Goal: Communication & Community: Answer question/provide support

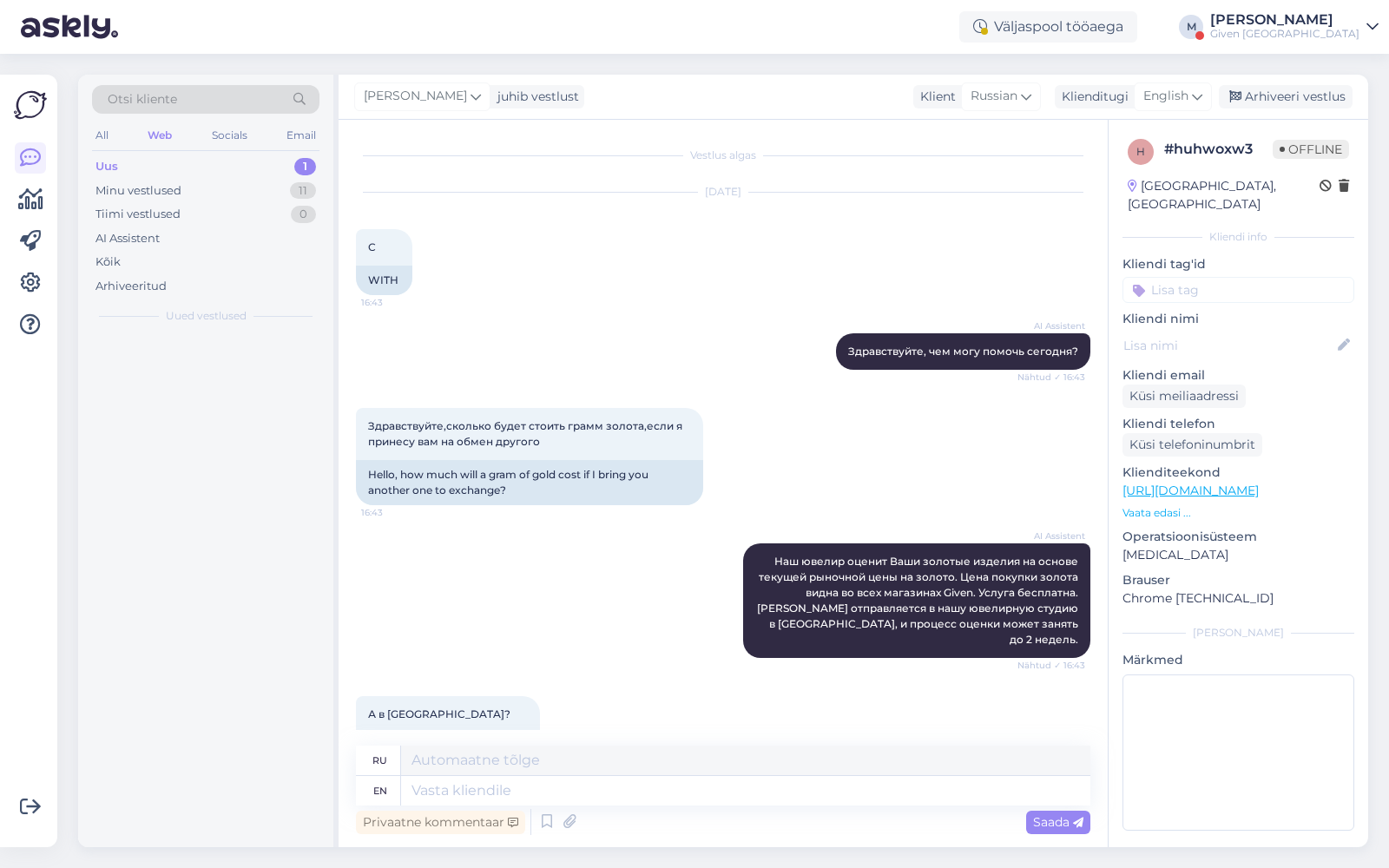
scroll to position [696, 0]
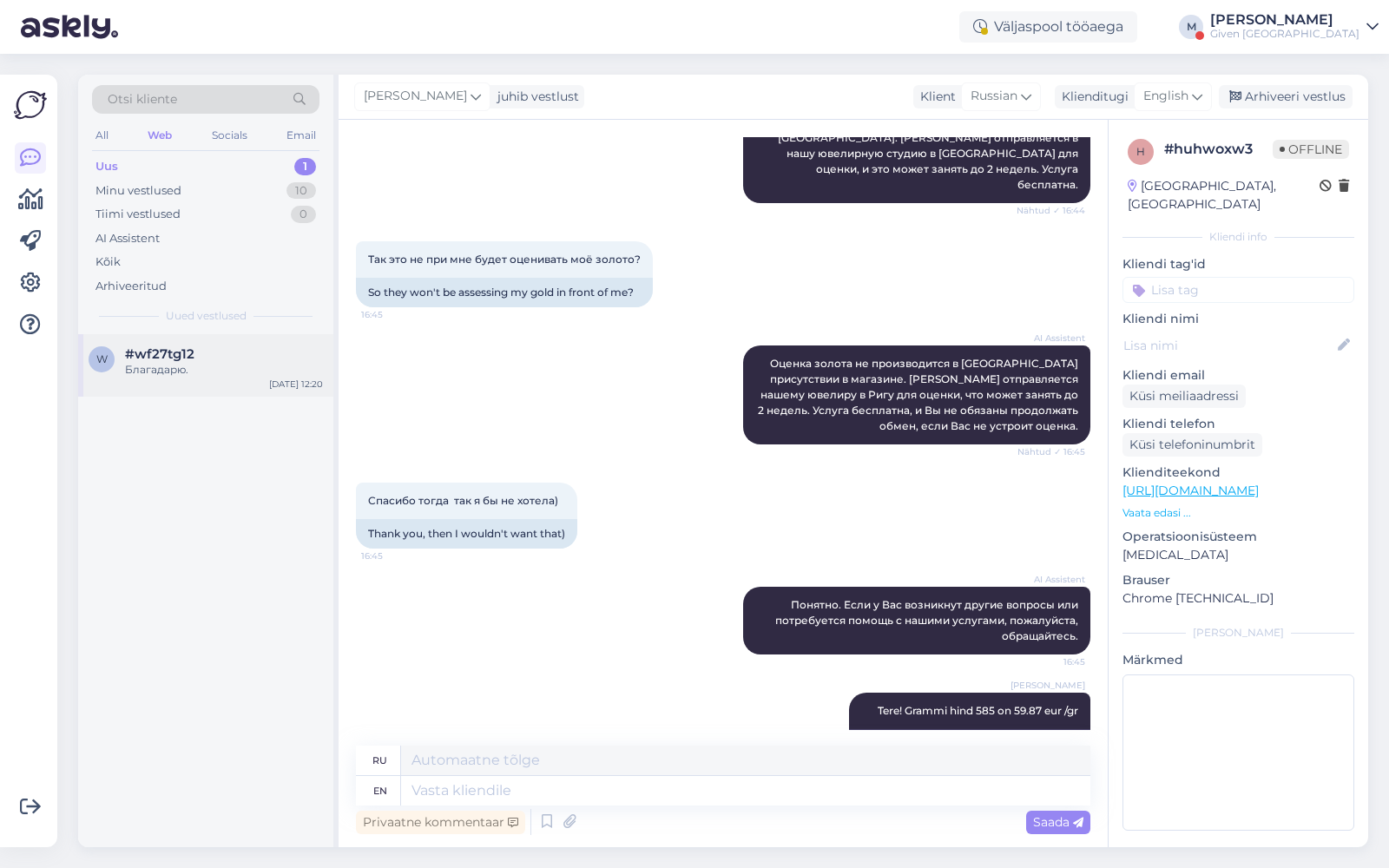
click at [239, 350] on div "#wf27tg12" at bounding box center [225, 354] width 198 height 16
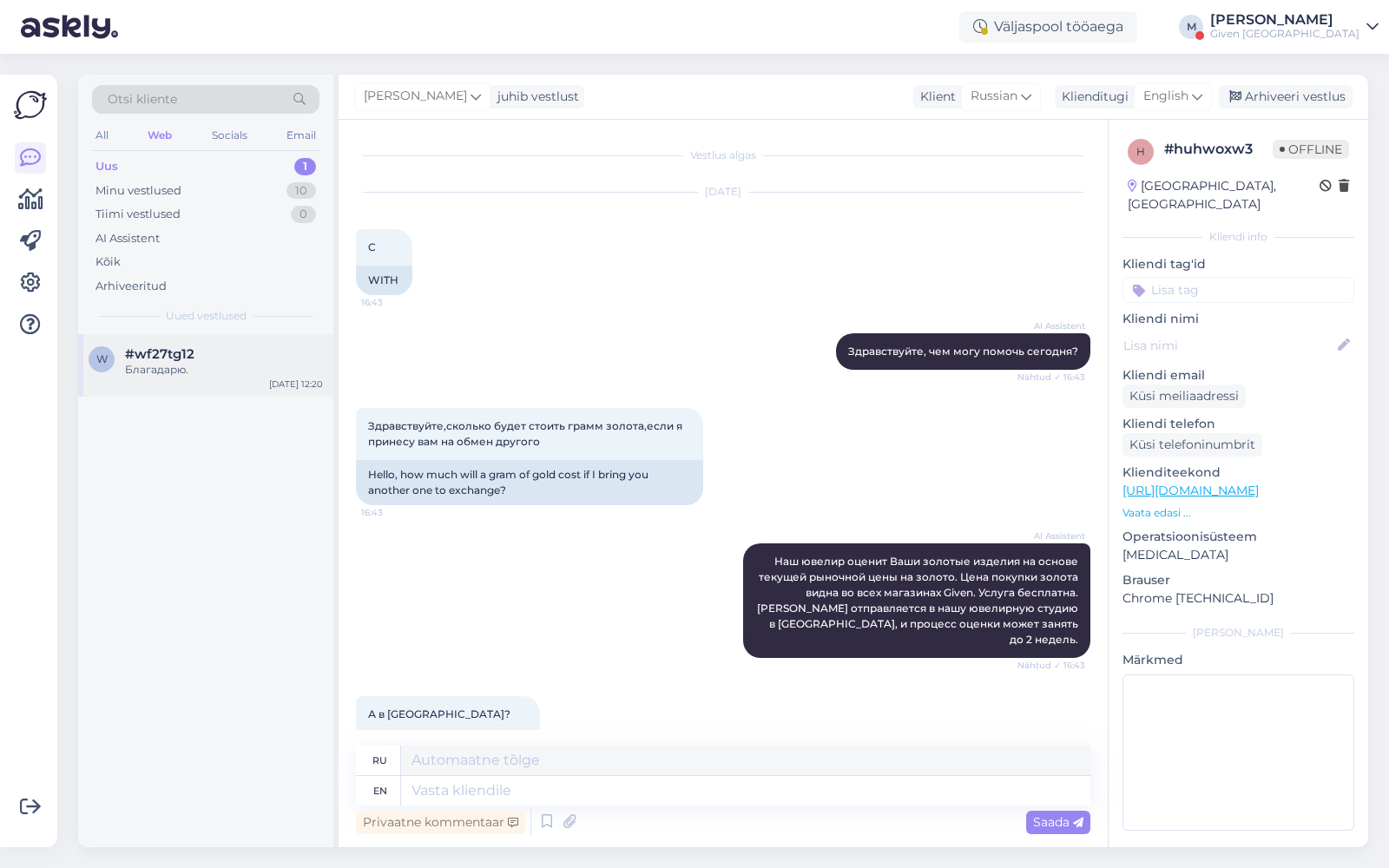
scroll to position [1599, 0]
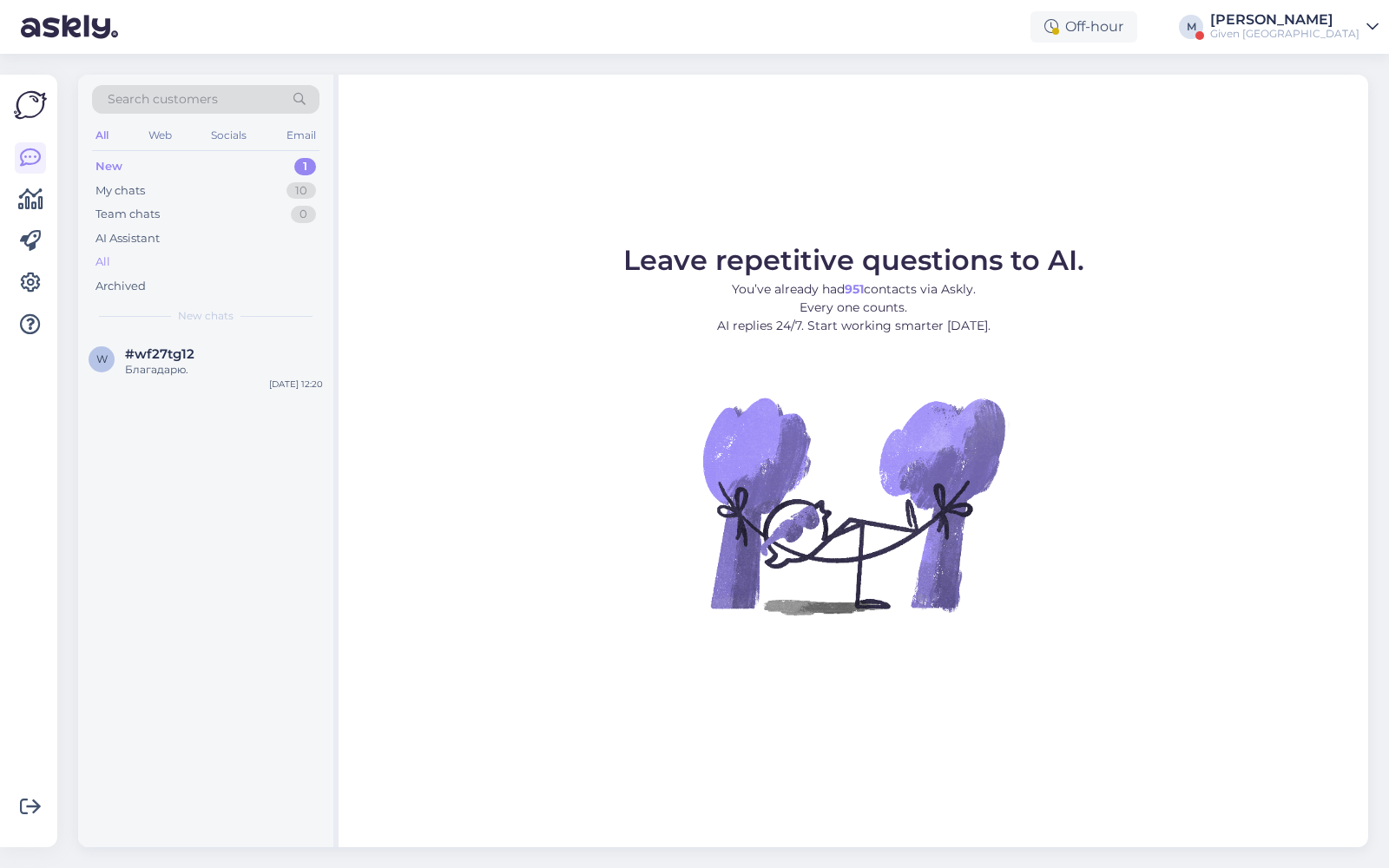
click at [103, 254] on div "All" at bounding box center [102, 262] width 15 height 17
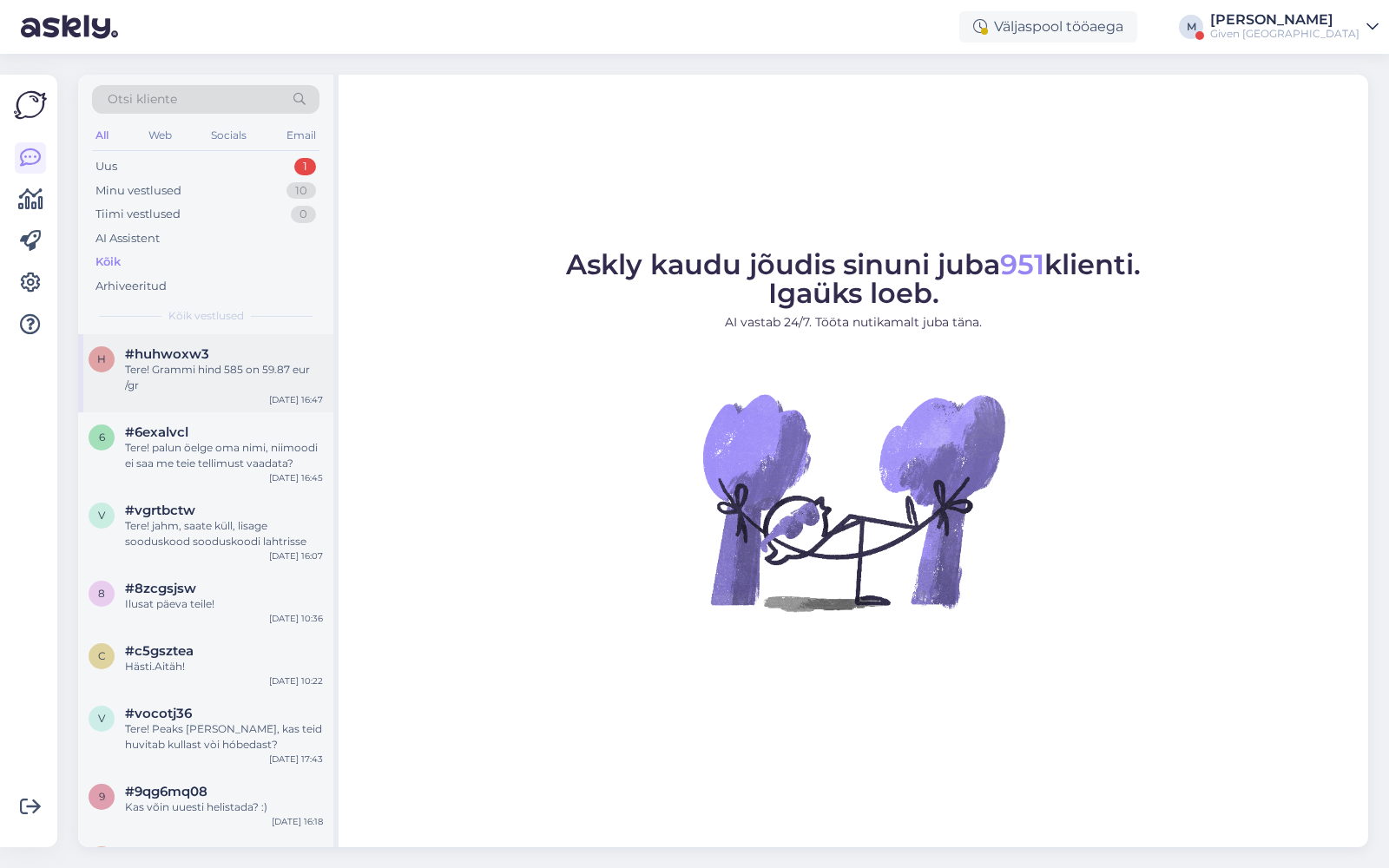
click at [191, 364] on div "Tere! Grammi hind 585 on 59.87 eur /gr" at bounding box center [225, 377] width 198 height 31
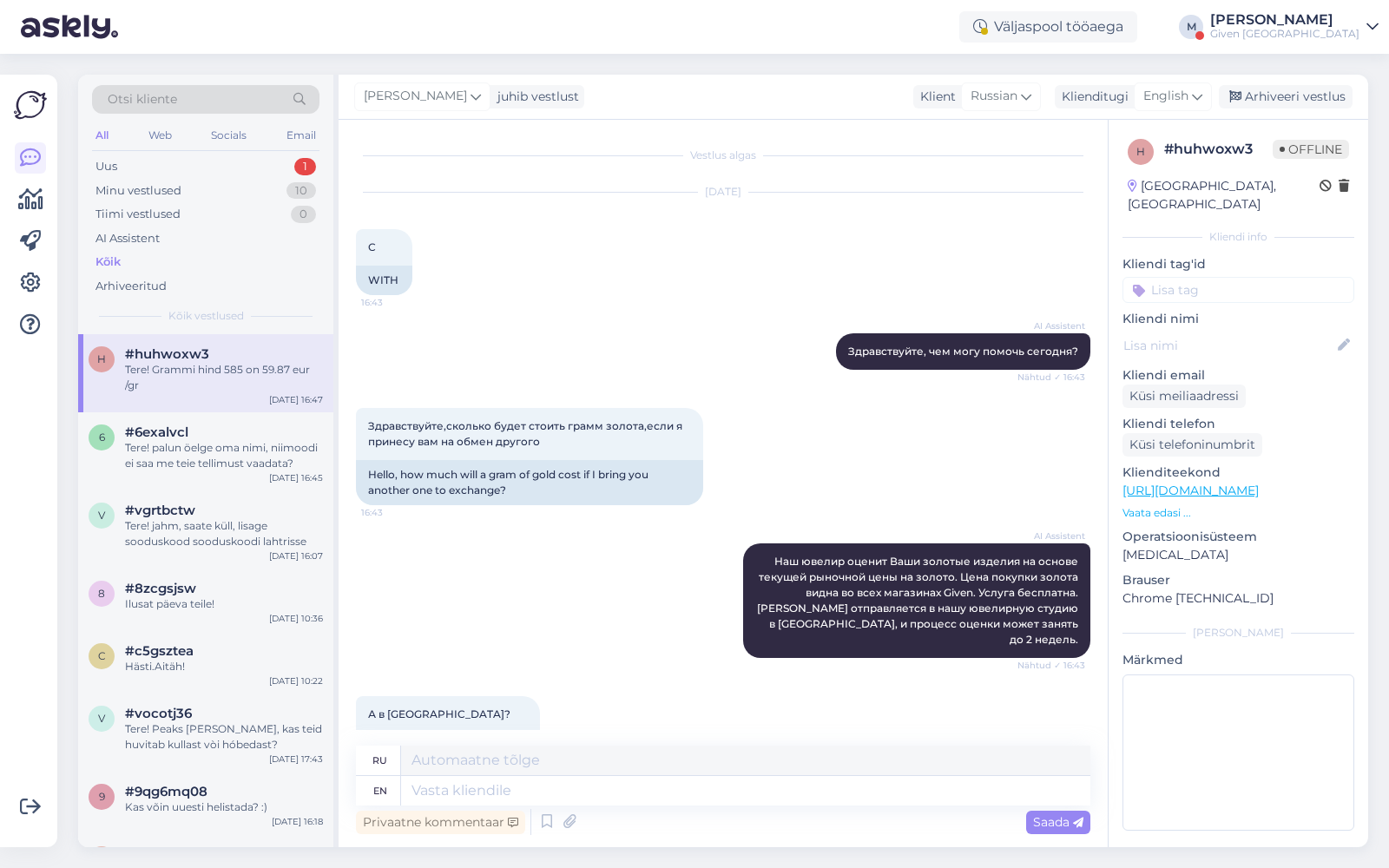
scroll to position [696, 0]
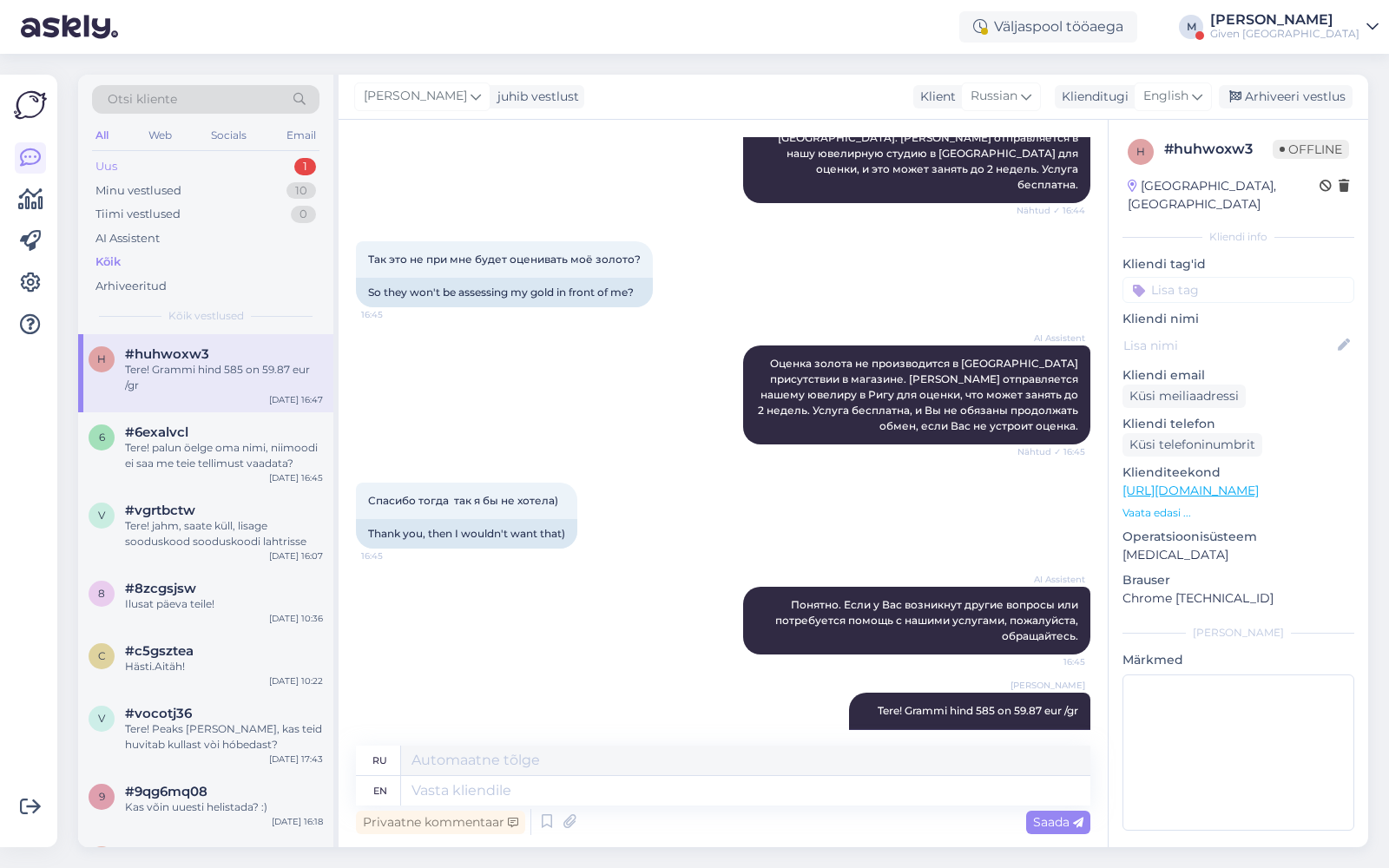
click at [248, 166] on div "Uus 1" at bounding box center [206, 166] width 227 height 24
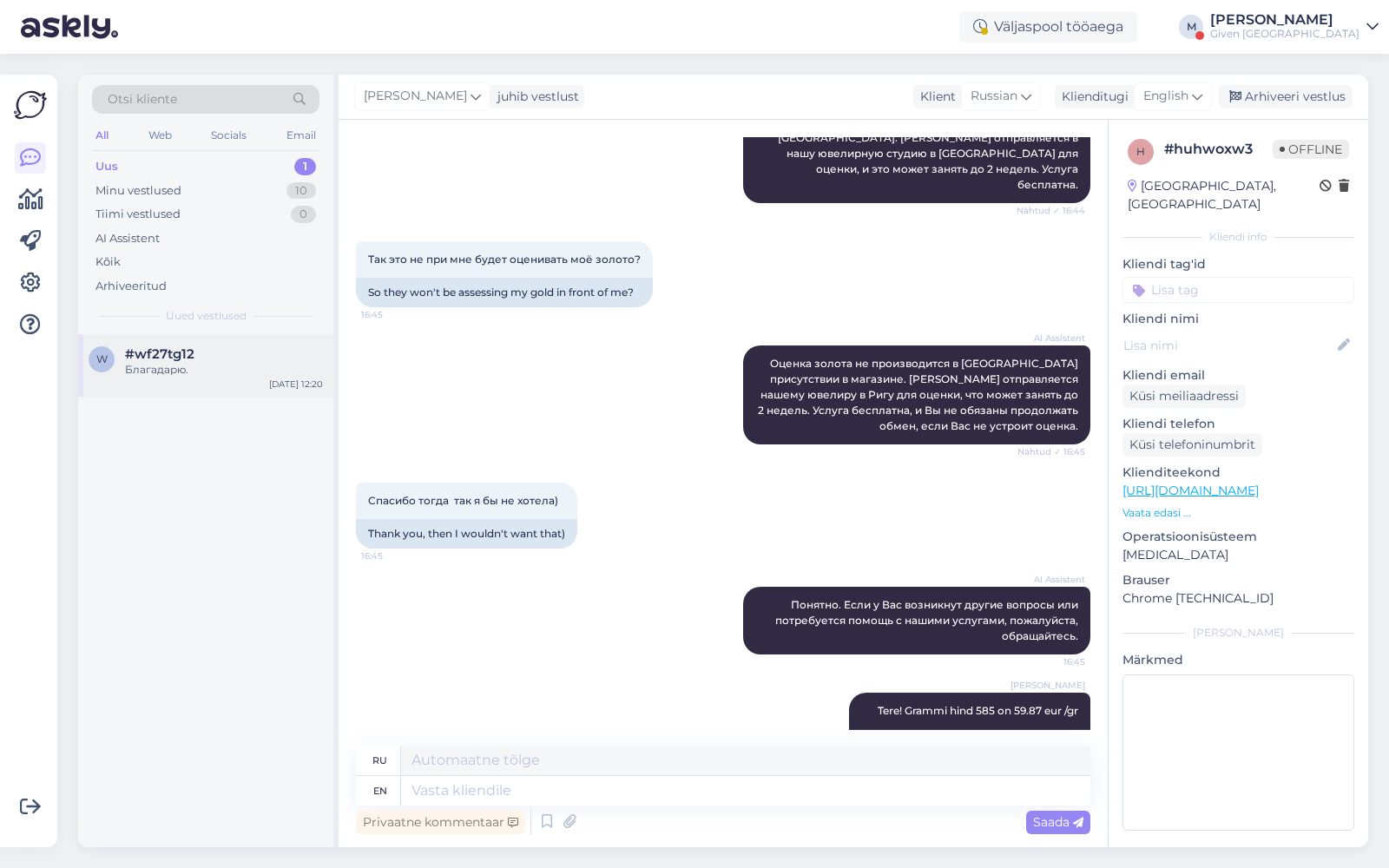
click at [179, 362] on div "Благадарю." at bounding box center [225, 369] width 198 height 16
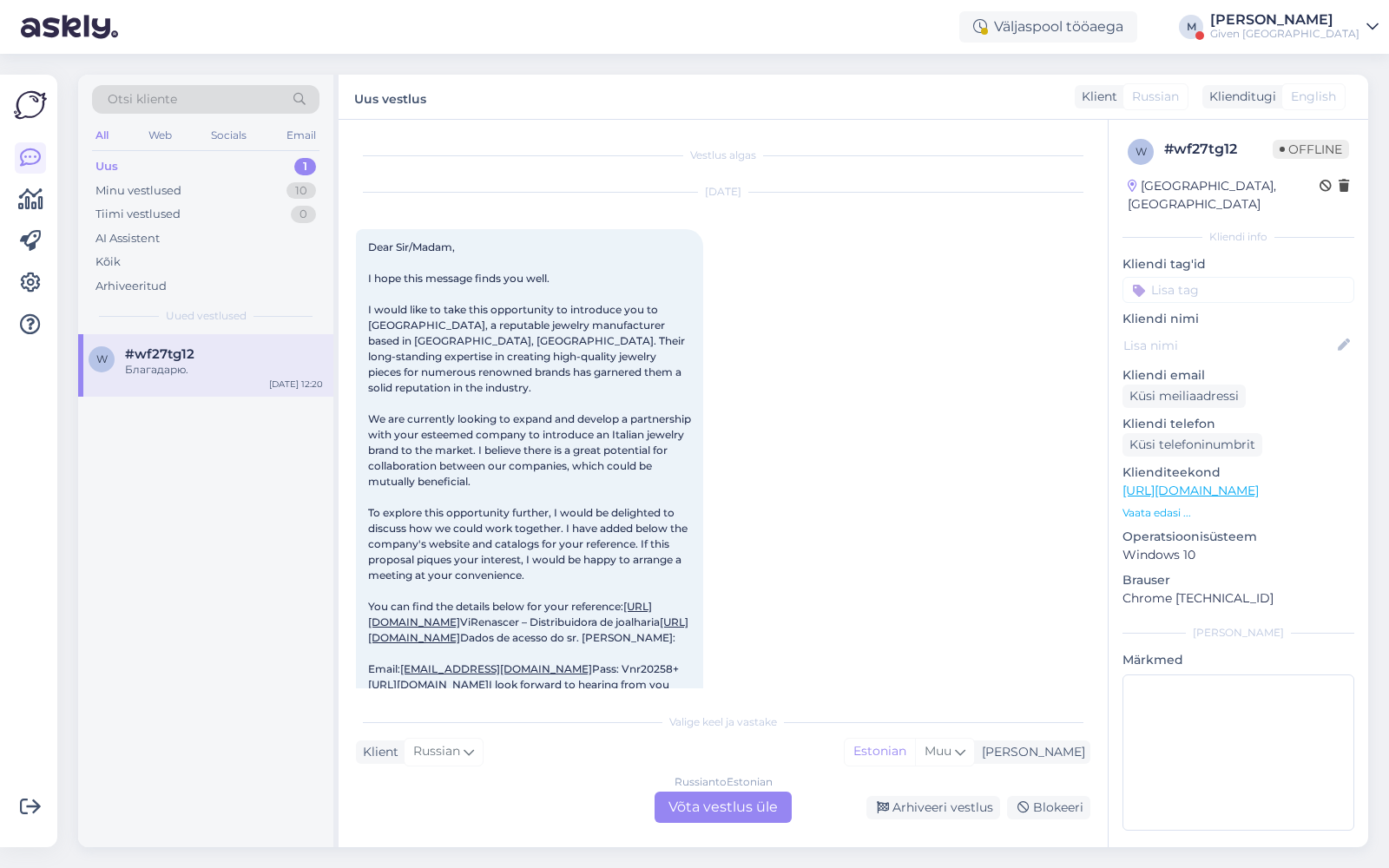
scroll to position [1599, 0]
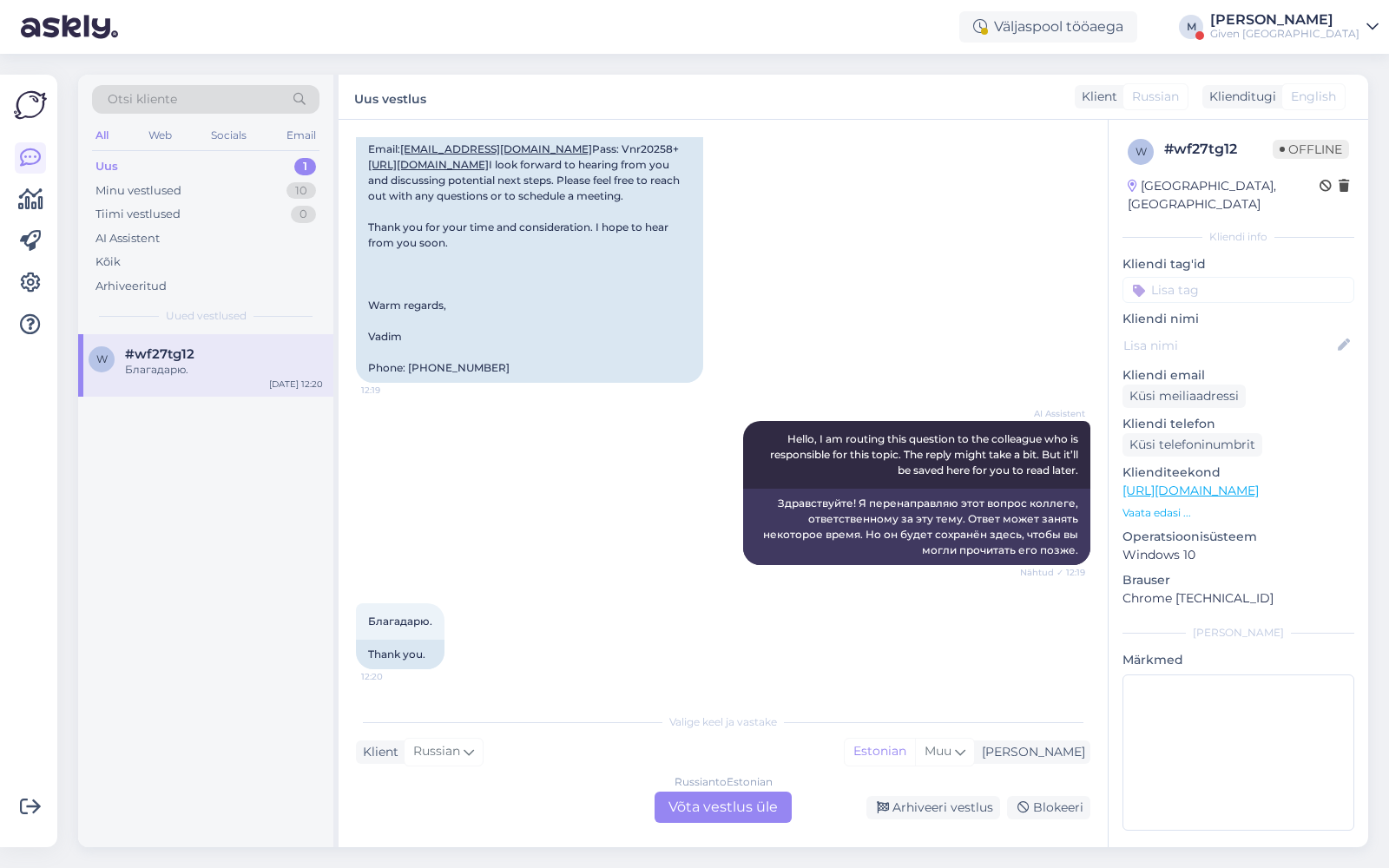
click at [1338, 27] on div "Given [GEOGRAPHIC_DATA]" at bounding box center [1285, 34] width 150 height 14
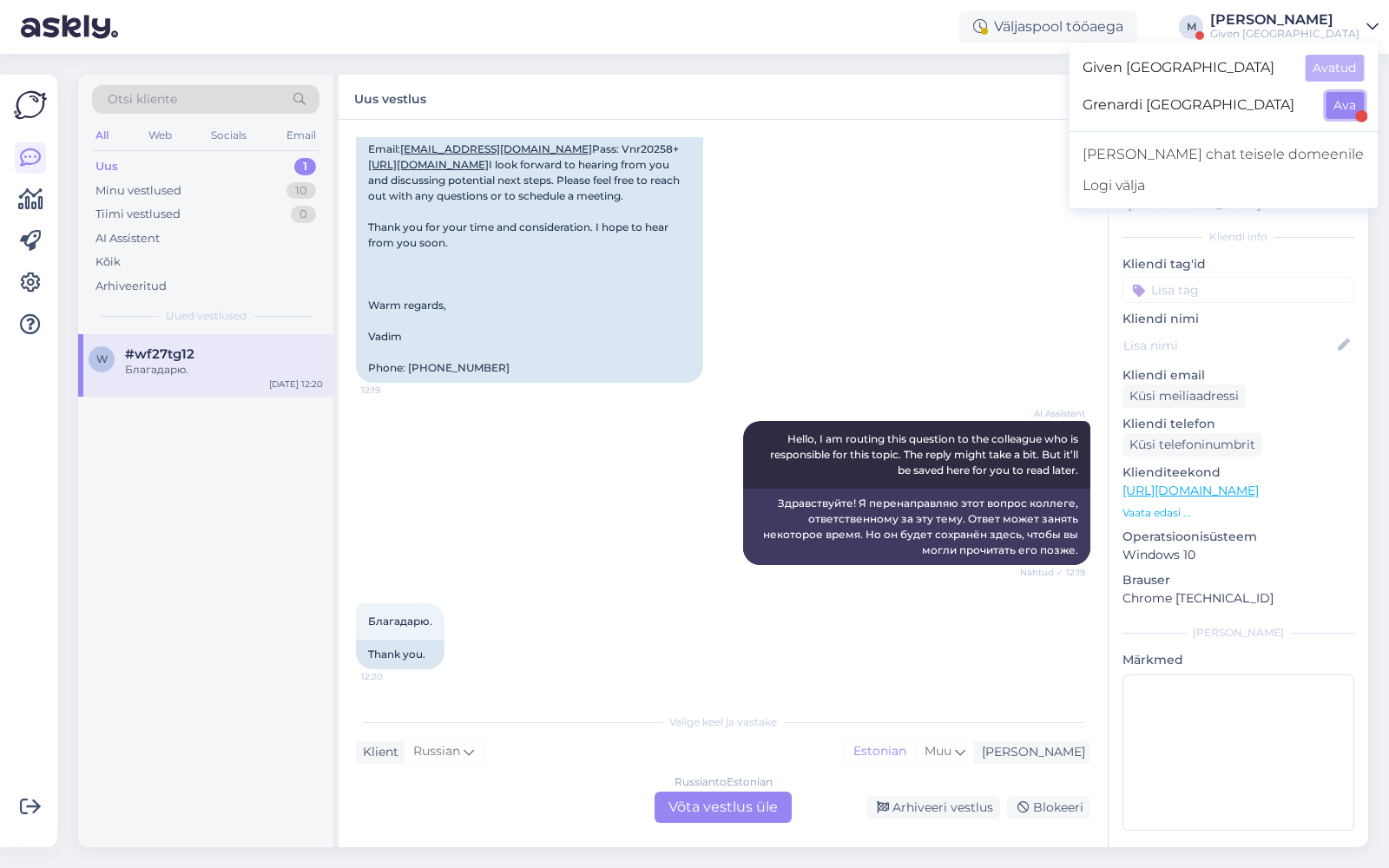
click at [1338, 106] on button "Ava" at bounding box center [1344, 106] width 38 height 27
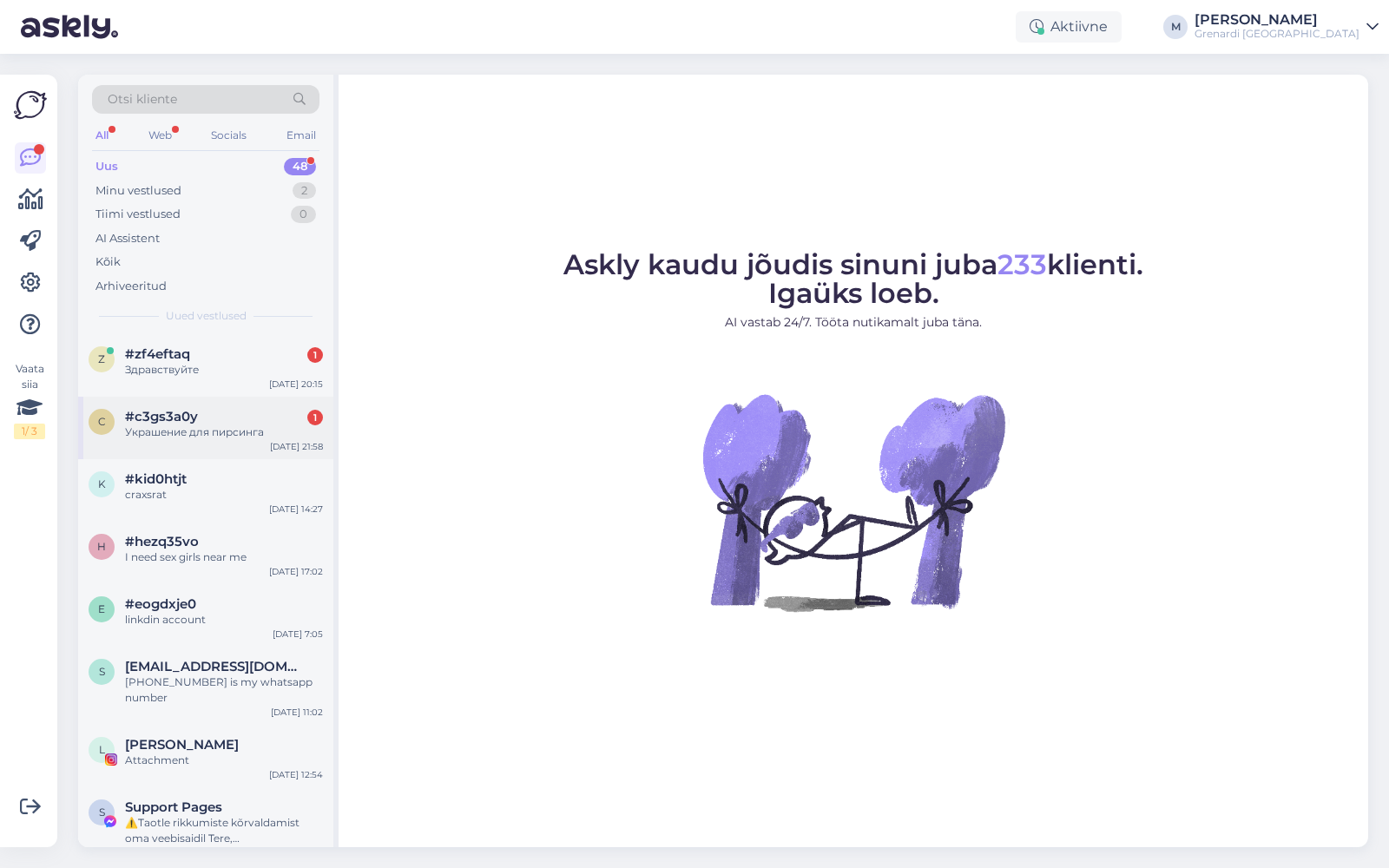
click at [235, 406] on div "c #c3gs3a0y 1 Украшение для пирсинга Sep 22 21:58" at bounding box center [205, 428] width 256 height 62
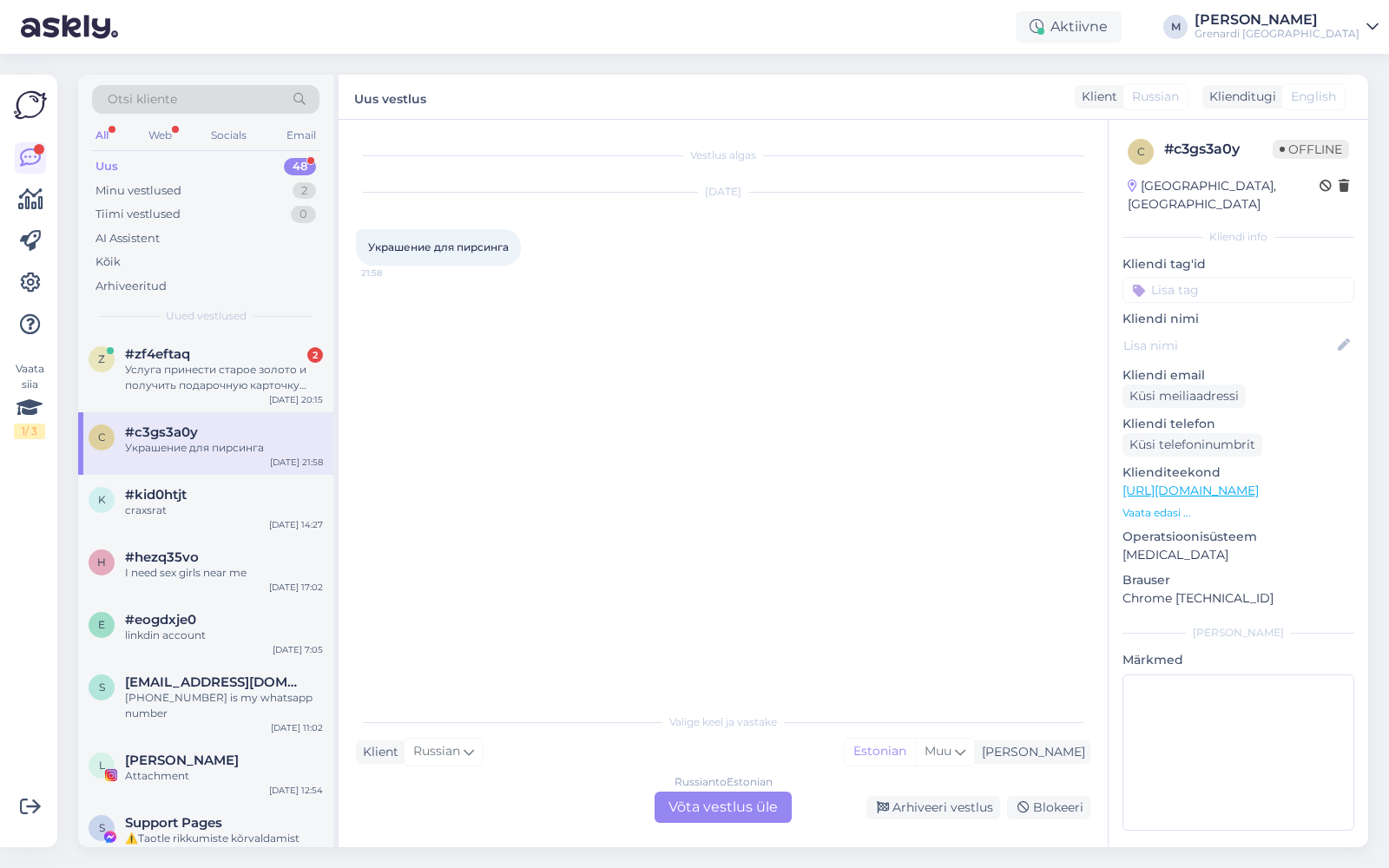
click at [684, 800] on div "Russian to Estonian Võta vestlus üle" at bounding box center [722, 807] width 137 height 31
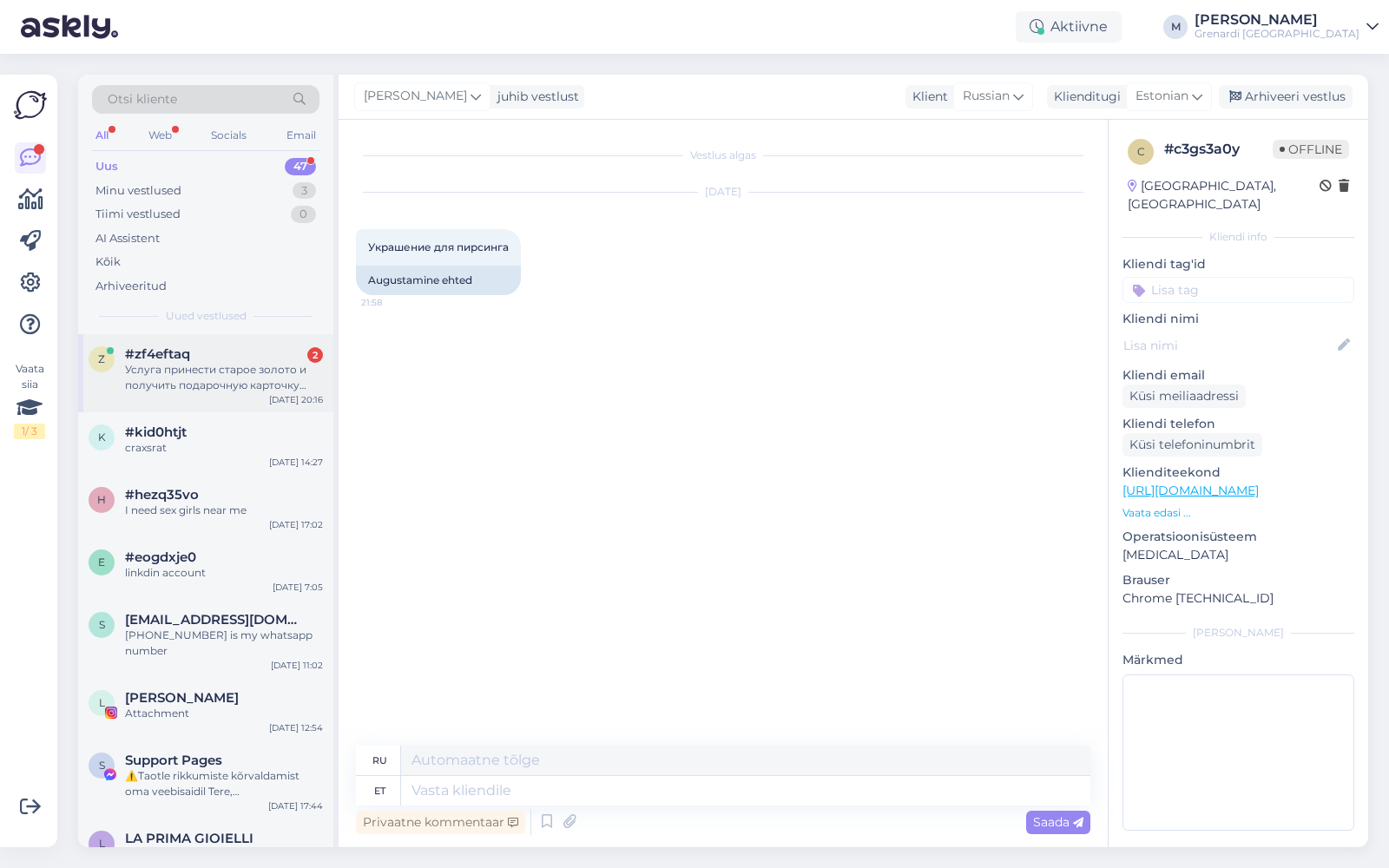
click at [191, 365] on div "Услуга принести старое золото и получить подарочную карточку еще действует?" at bounding box center [225, 377] width 198 height 31
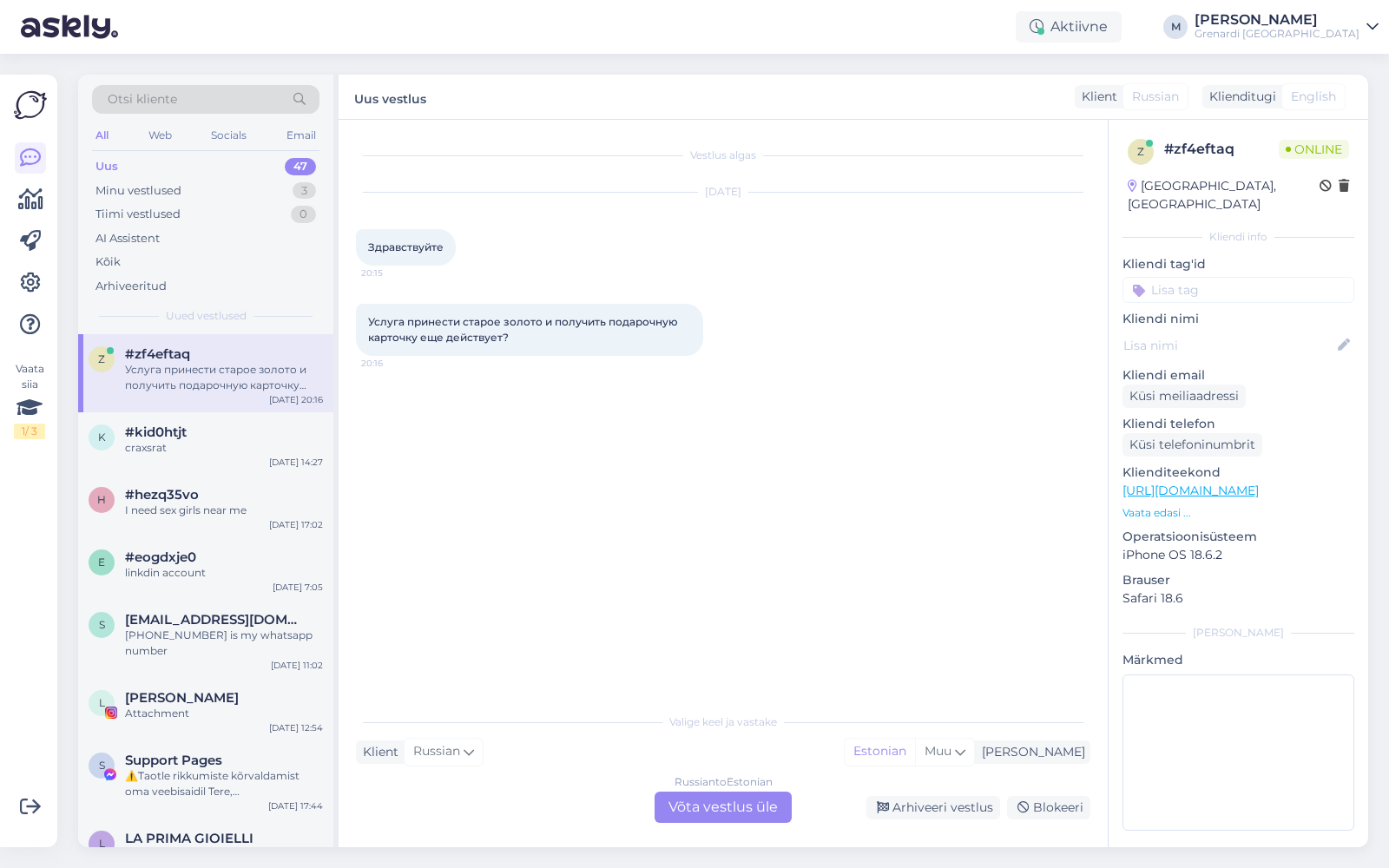
click at [751, 807] on div "Russian to Estonian Võta vestlus üle" at bounding box center [722, 807] width 137 height 31
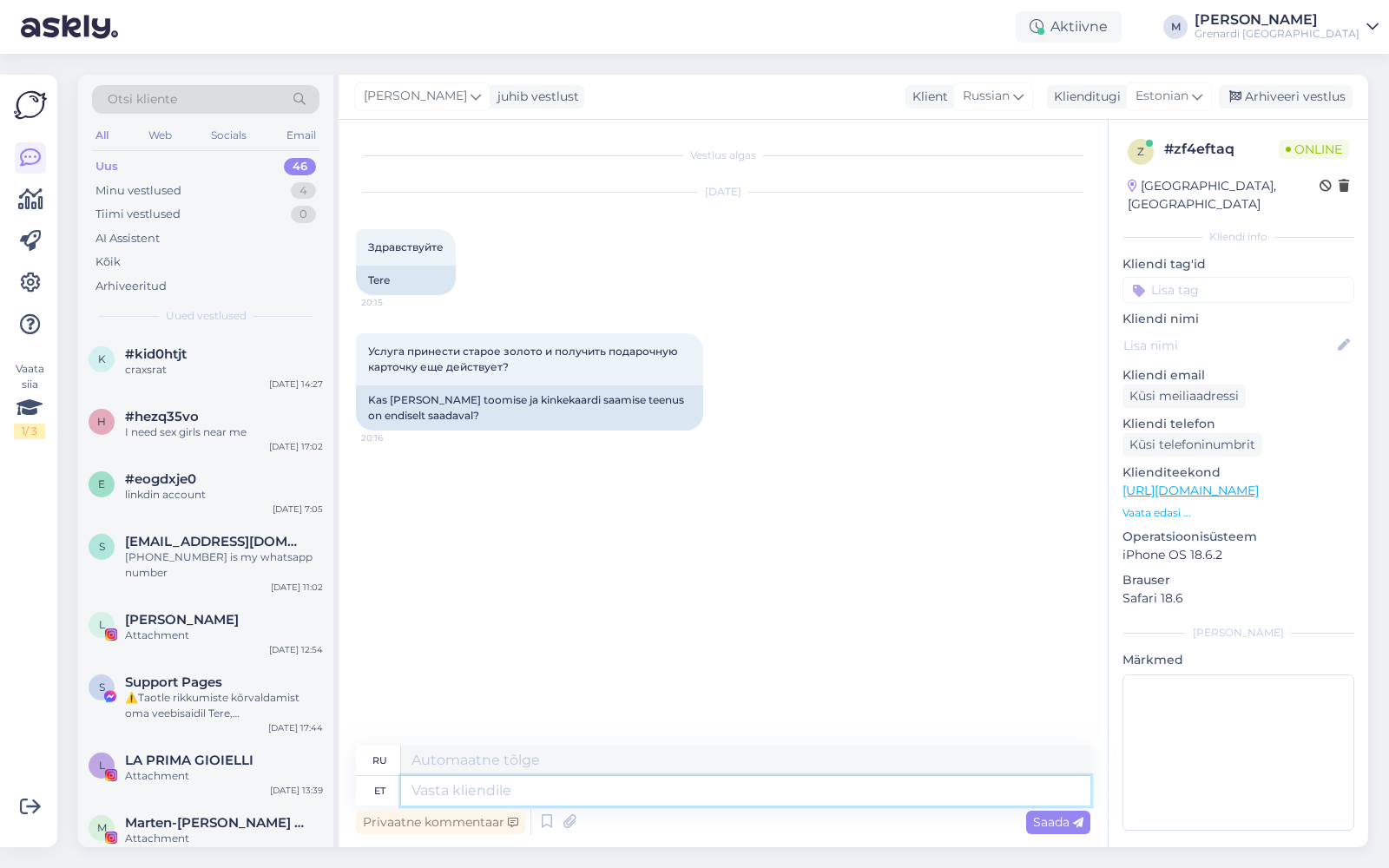
click at [644, 785] on textarea at bounding box center [746, 790] width 689 height 29
type textarea "Tere!"
type textarea "Привет!"
type textarea "Tere! Jah, on"
type textarea "Привет! Да, это так."
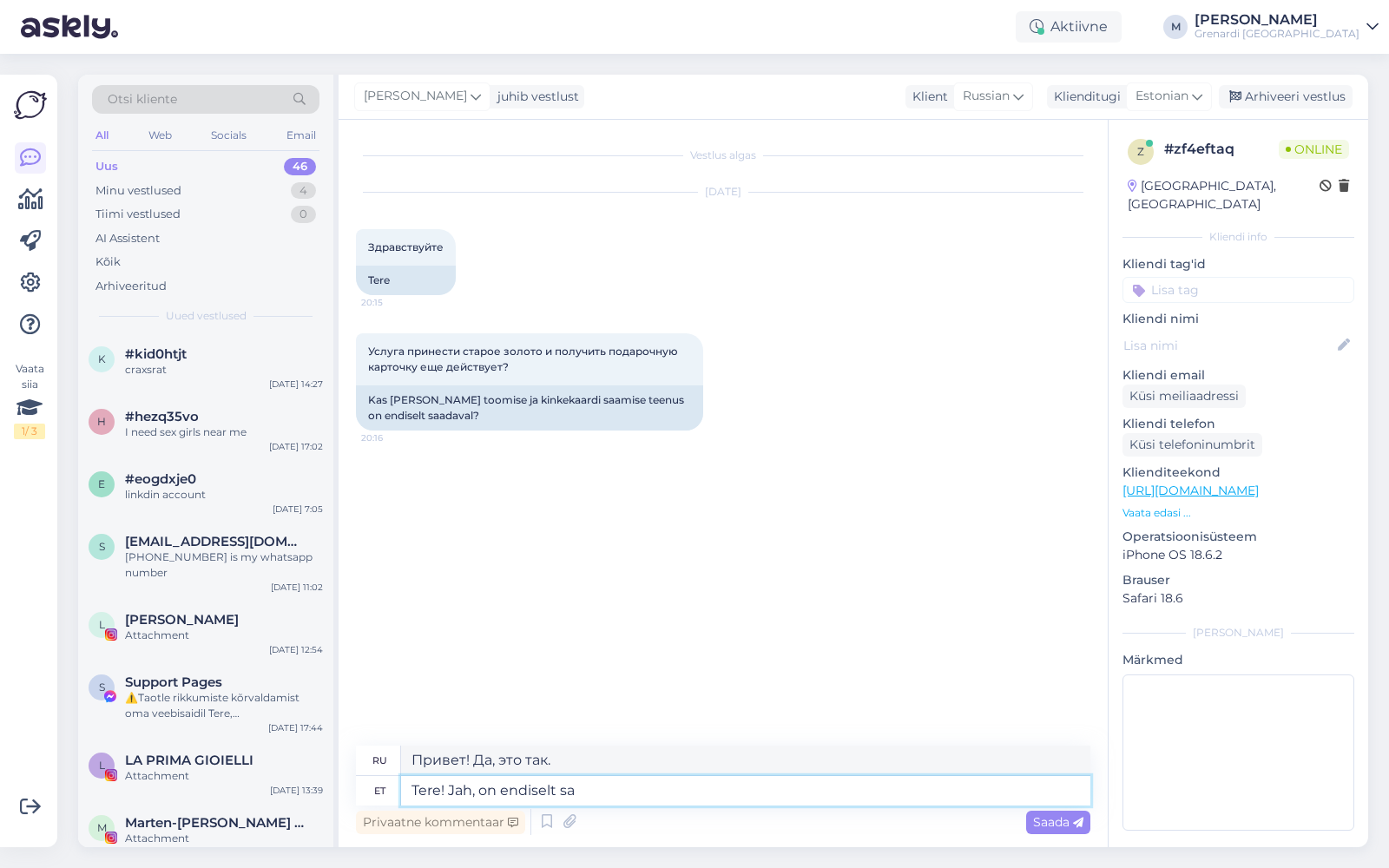
type textarea "Tere! Jah, on endiselt saa"
type textarea "Привет! Да, всё ещё есть."
type textarea "Tere! Jah, on endiselt saadaval"
type textarea "Здравствуйте! Да, он всё ещё доступен."
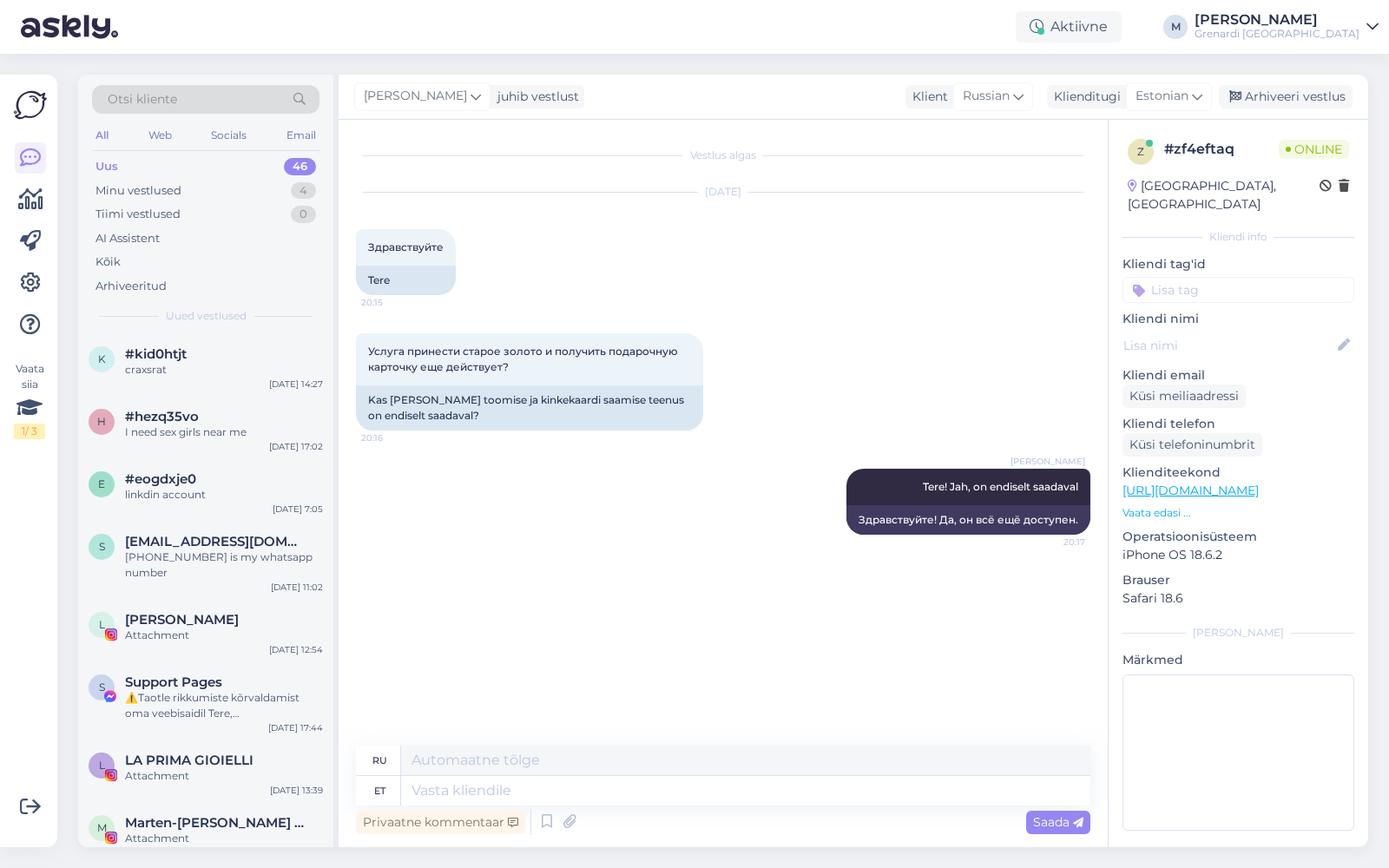
click at [1336, 37] on div "Grenardi Estonia" at bounding box center [1277, 34] width 165 height 14
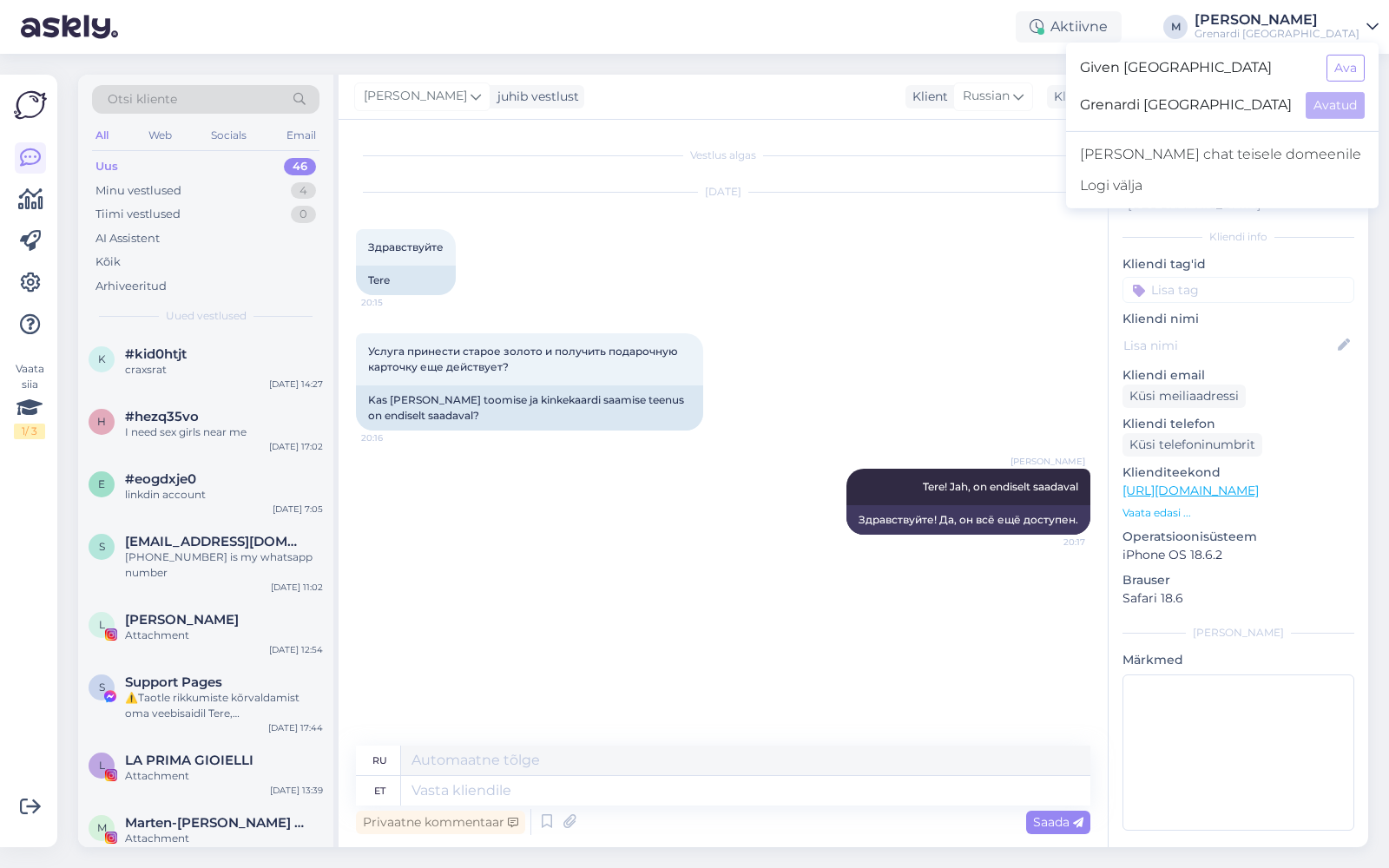
click at [1263, 59] on span "Given [GEOGRAPHIC_DATA]" at bounding box center [1196, 68] width 232 height 27
click at [1334, 67] on button "Ava" at bounding box center [1344, 68] width 38 height 27
